Goal: Task Accomplishment & Management: Use online tool/utility

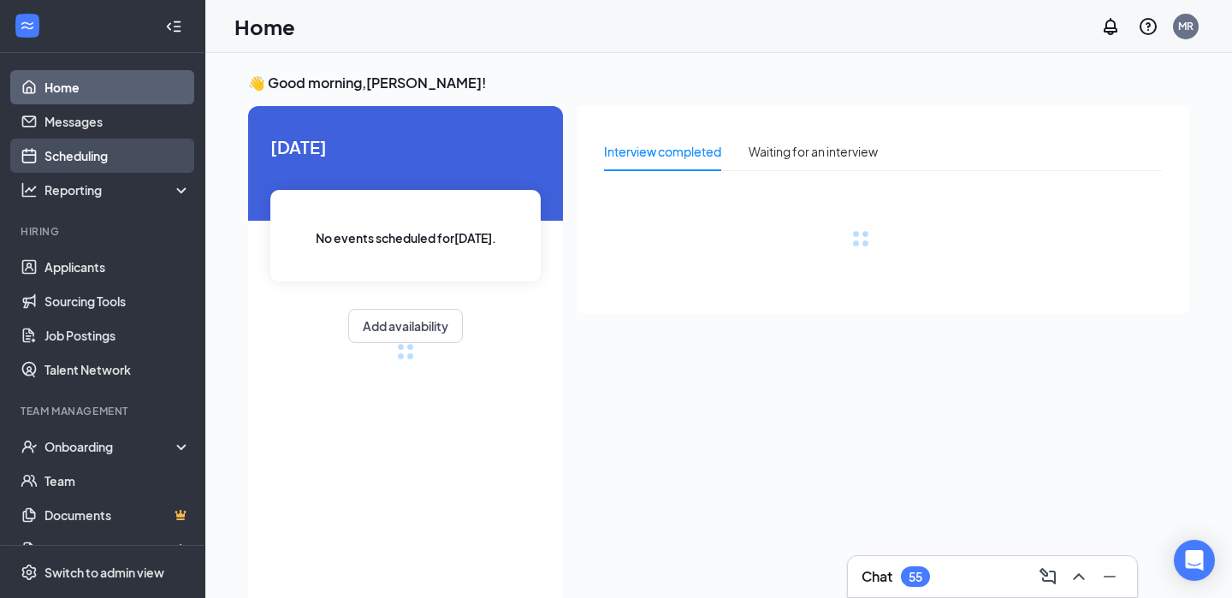
click at [96, 165] on link "Scheduling" at bounding box center [117, 156] width 146 height 34
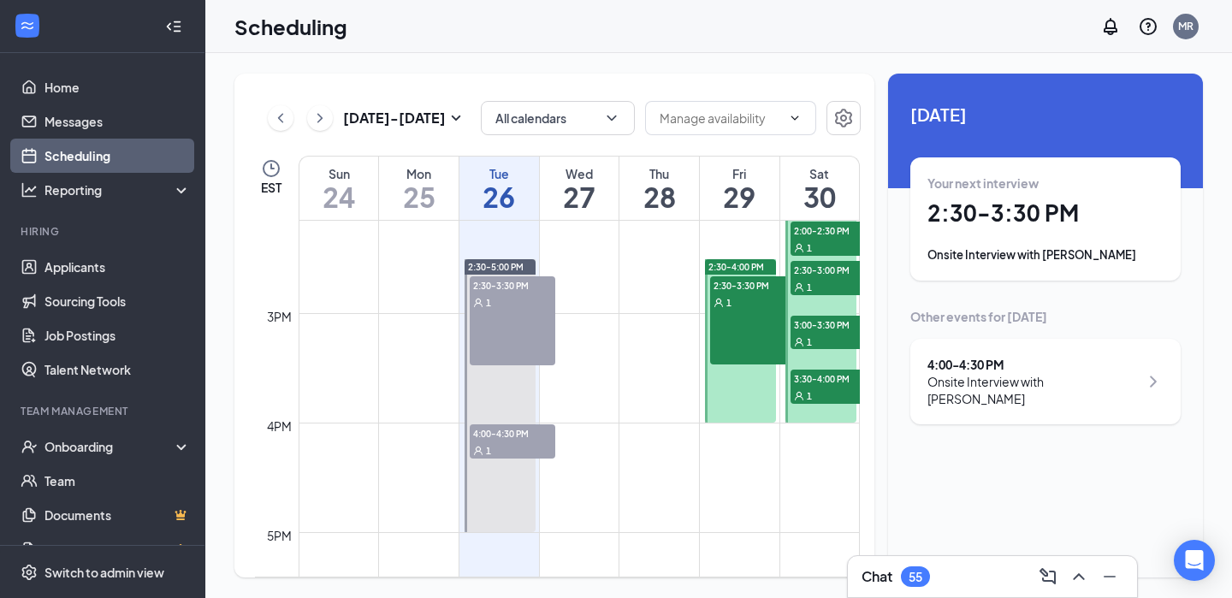
scroll to position [1535, 0]
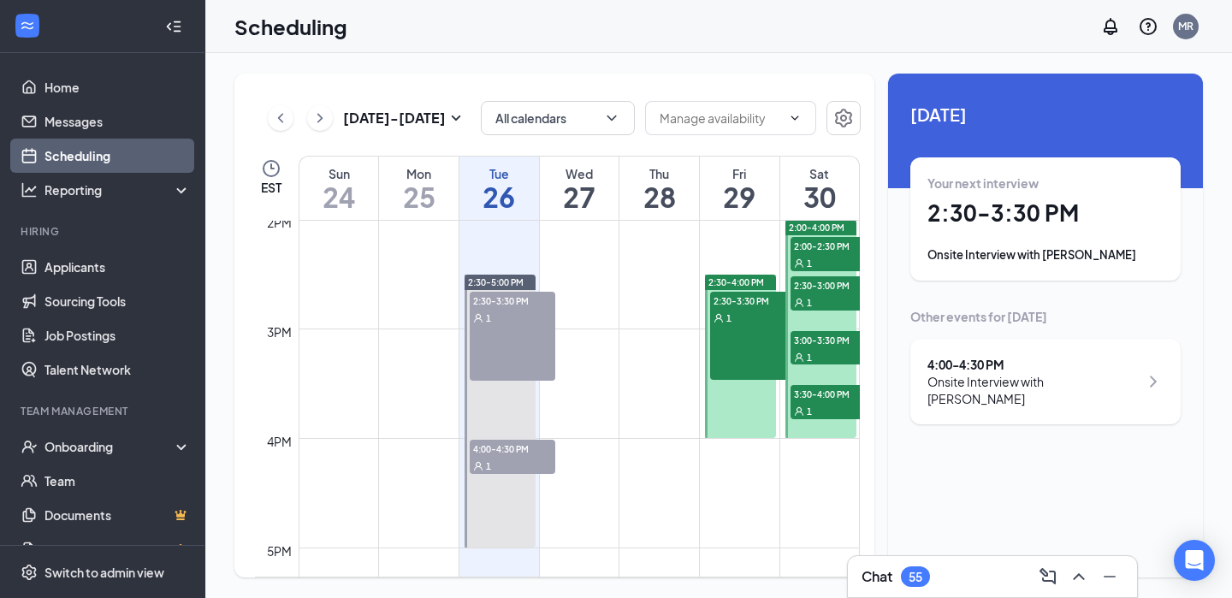
click at [741, 337] on div "2:30-3:30 PM 1" at bounding box center [753, 336] width 86 height 88
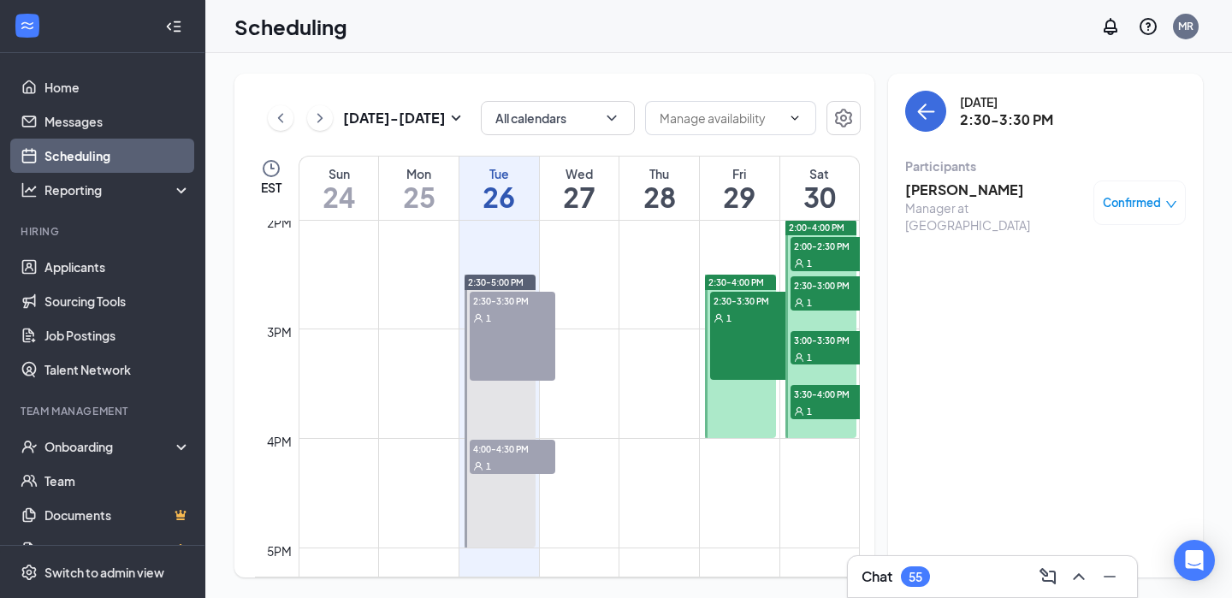
click at [705, 522] on td at bounding box center [579, 533] width 561 height 27
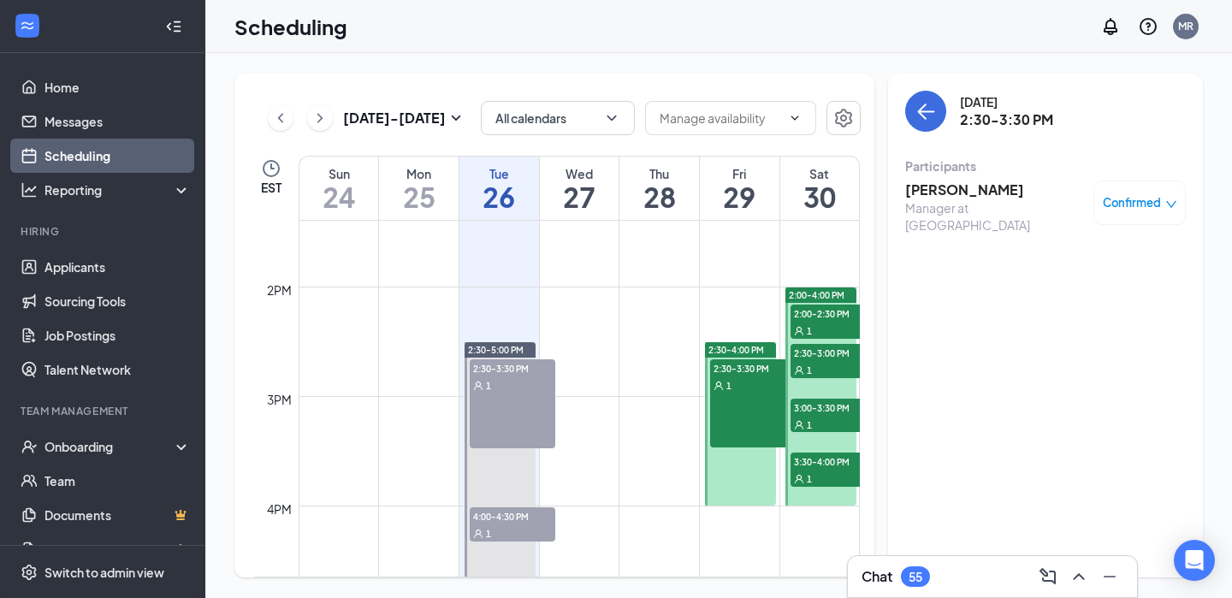
scroll to position [1443, 0]
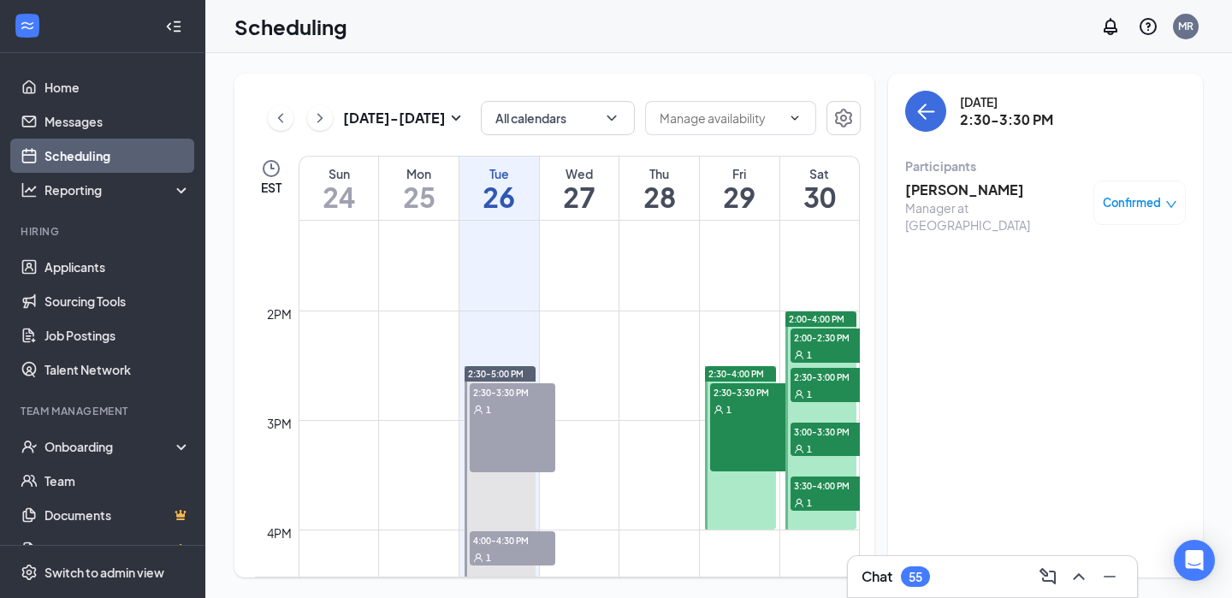
click at [813, 341] on span "2:00-2:30 PM" at bounding box center [834, 337] width 86 height 17
click at [812, 382] on span "2:30-3:00 PM" at bounding box center [834, 376] width 86 height 17
click at [799, 435] on span "3:00-3:30 PM" at bounding box center [834, 431] width 86 height 17
click at [812, 482] on span "3:30-4:00 PM" at bounding box center [834, 485] width 86 height 17
click at [770, 440] on div "2:30-3:30 PM 1" at bounding box center [753, 427] width 86 height 88
